Goal: Navigation & Orientation: Find specific page/section

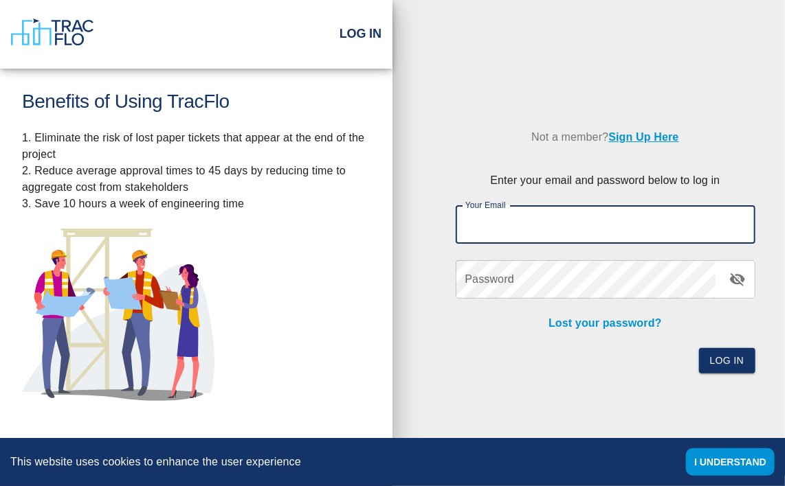
type input "[EMAIL_ADDRESS][DOMAIN_NAME]"
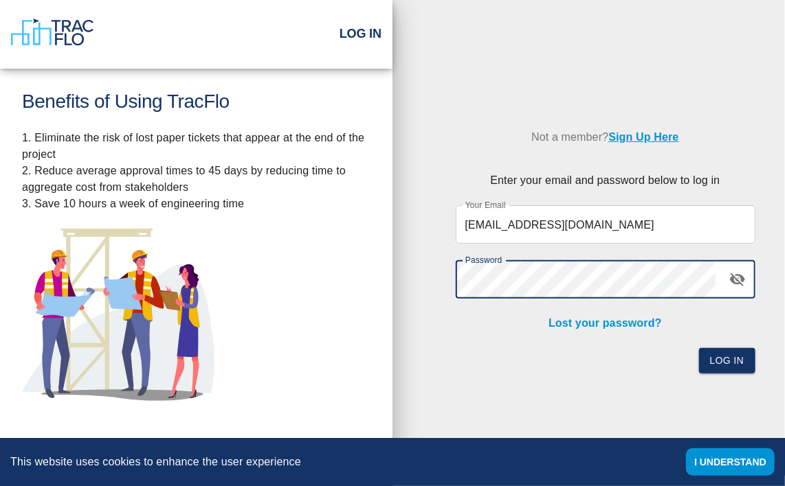
click at [699, 348] on button "Log In" at bounding box center [727, 360] width 56 height 25
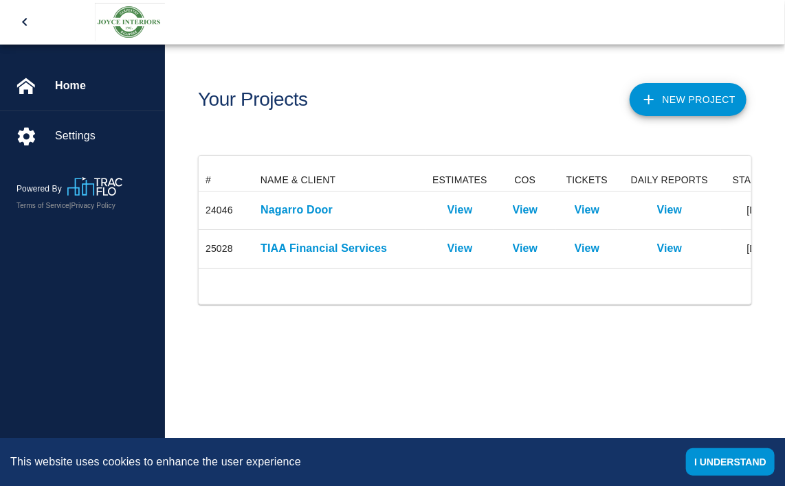
scroll to position [99, 542]
click at [84, 96] on div "Home" at bounding box center [82, 86] width 164 height 38
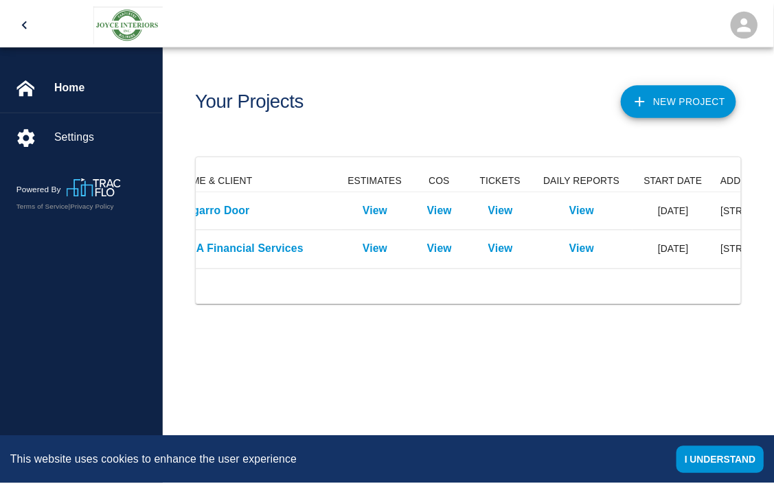
scroll to position [0, 0]
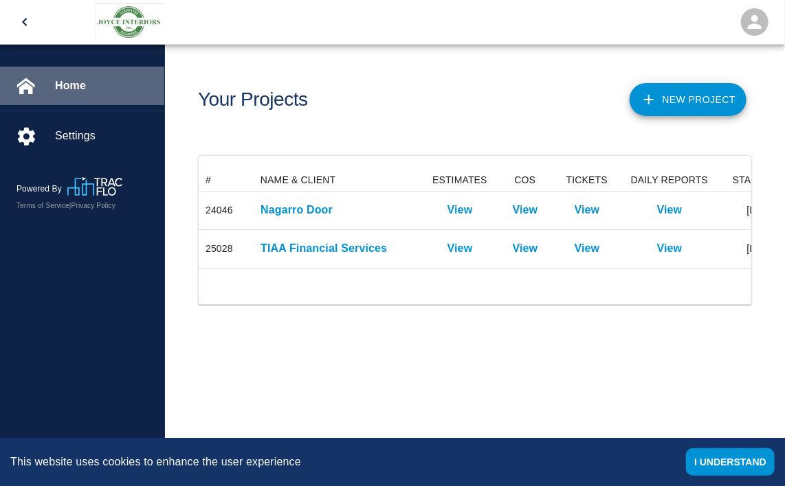
click at [91, 80] on span "Home" at bounding box center [104, 86] width 98 height 16
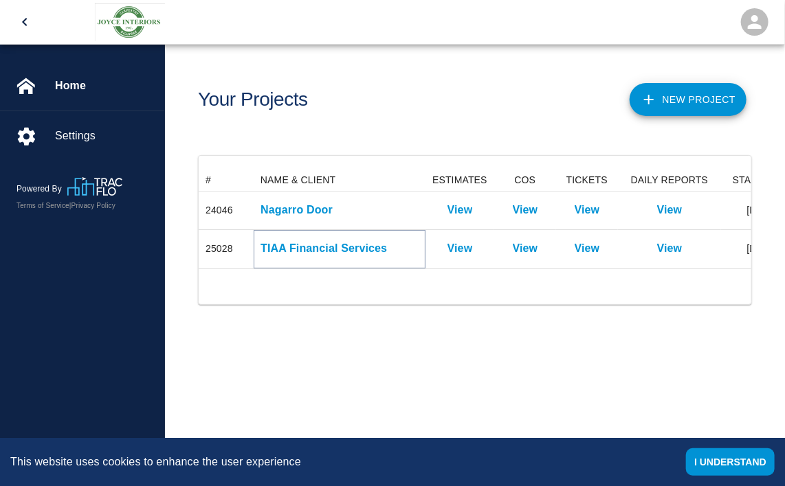
click at [341, 250] on p "TIAA Financial Services" at bounding box center [339, 249] width 158 height 16
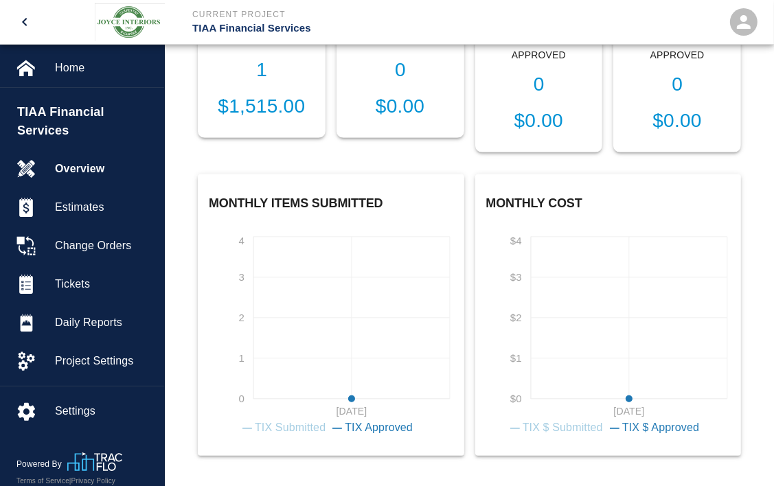
scroll to position [510, 0]
